Goal: Navigation & Orientation: Find specific page/section

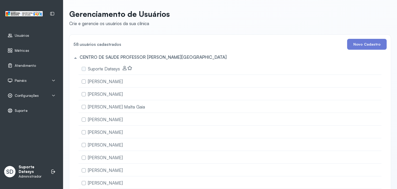
click at [32, 79] on div "Painéis" at bounding box center [32, 80] width 48 height 5
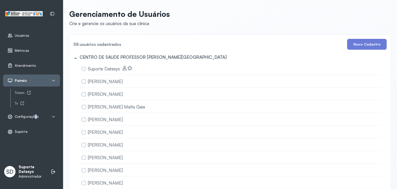
click at [35, 117] on span "Configurações" at bounding box center [27, 116] width 24 height 4
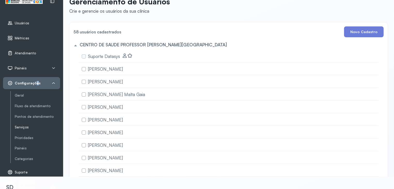
scroll to position [19, 0]
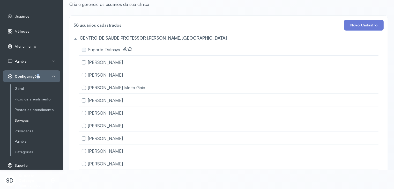
click at [28, 121] on link "Serviços" at bounding box center [37, 120] width 45 height 4
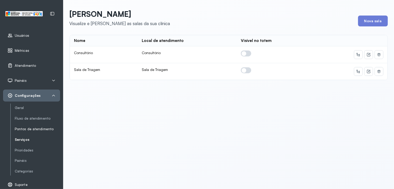
click at [29, 131] on link "Pontos de atendimento" at bounding box center [37, 129] width 45 height 6
click at [35, 117] on link "Fluxo de atendimento" at bounding box center [37, 118] width 45 height 4
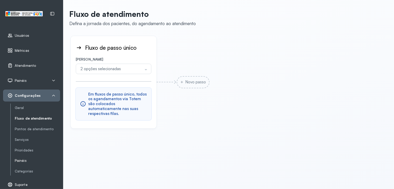
click at [16, 160] on link "Painéis" at bounding box center [37, 160] width 45 height 4
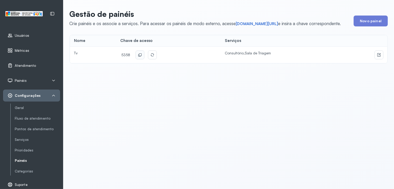
click at [138, 53] on icon at bounding box center [140, 55] width 4 height 4
click at [54, 97] on icon at bounding box center [53, 95] width 4 height 4
click at [54, 95] on icon at bounding box center [53, 95] width 4 height 4
